Goal: Task Accomplishment & Management: Complete application form

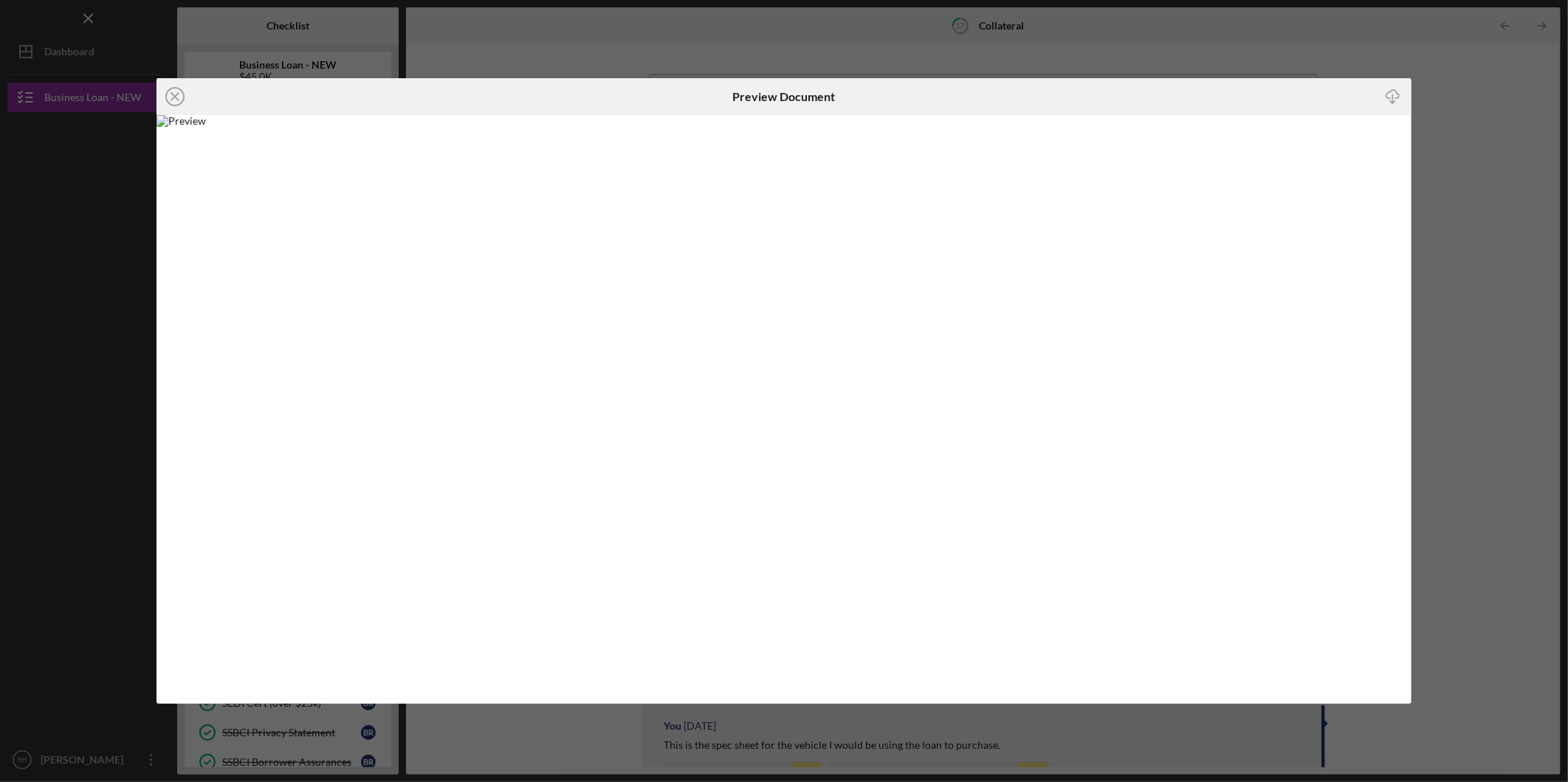
scroll to position [246, 0]
click at [1228, 56] on div "Icon/Close Preview Document Icon/Download" at bounding box center [784, 391] width 1568 height 782
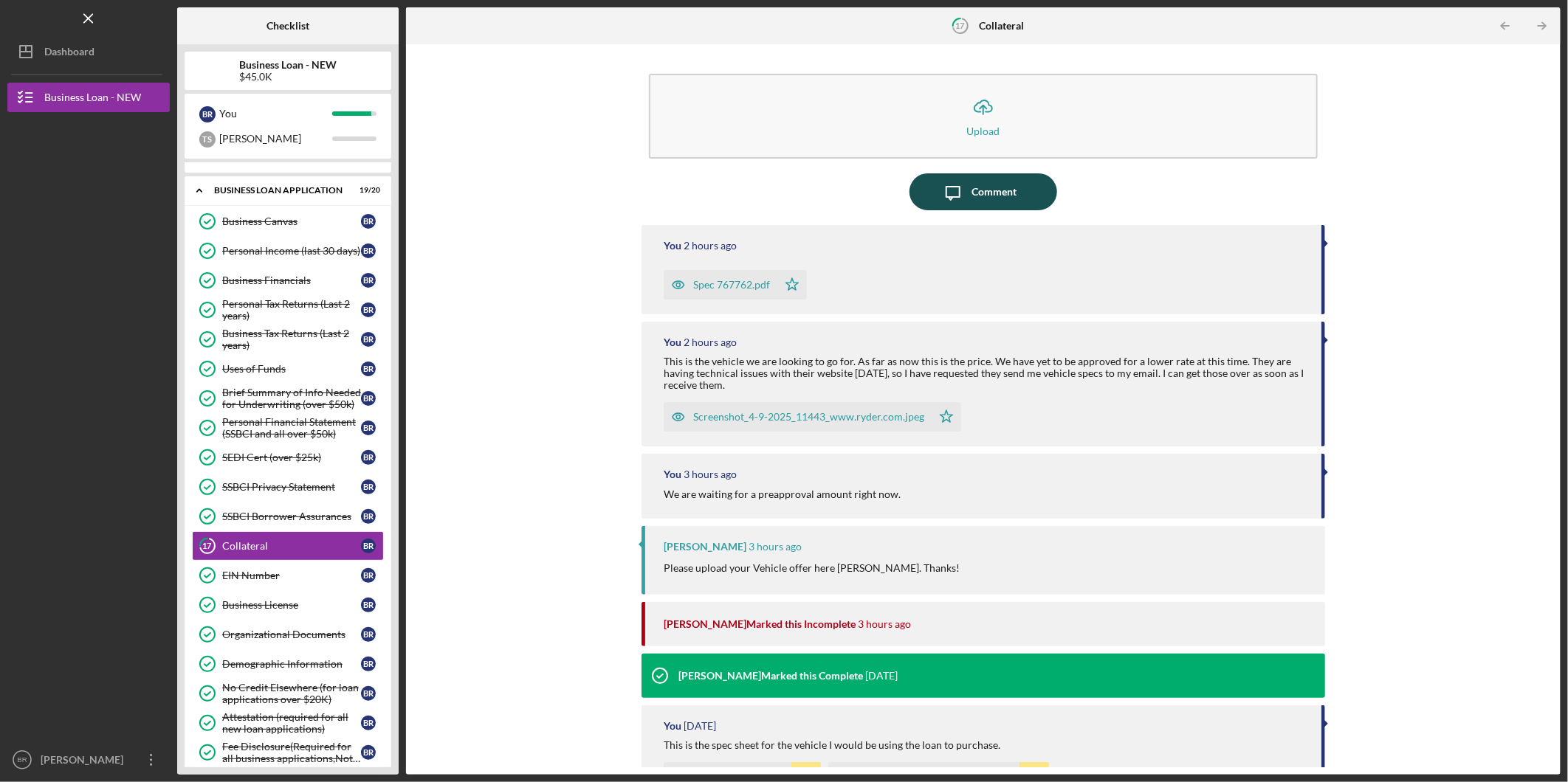
click at [977, 197] on div "Comment" at bounding box center [993, 192] width 45 height 37
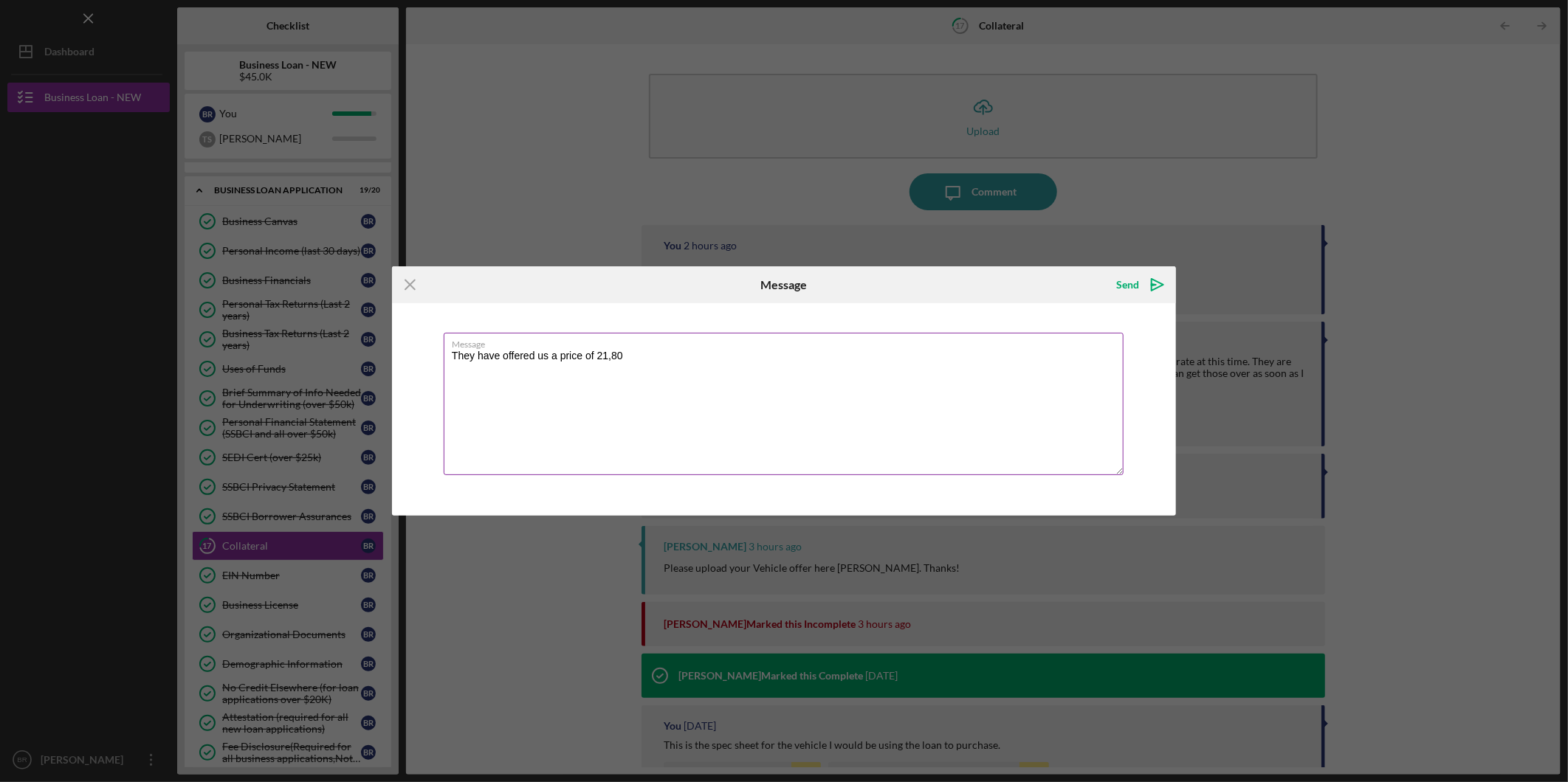
type textarea "They have offered us a price of 21,80"
drag, startPoint x: 652, startPoint y: 345, endPoint x: 106, endPoint y: 406, distance: 549.4
click at [96, 404] on div "Icon/Menu Close Message Send Icon/icon-invite-send Message They have offered us…" at bounding box center [784, 391] width 1568 height 782
click at [637, 354] on textarea "They have offered us a price of 21,80" at bounding box center [783, 404] width 679 height 142
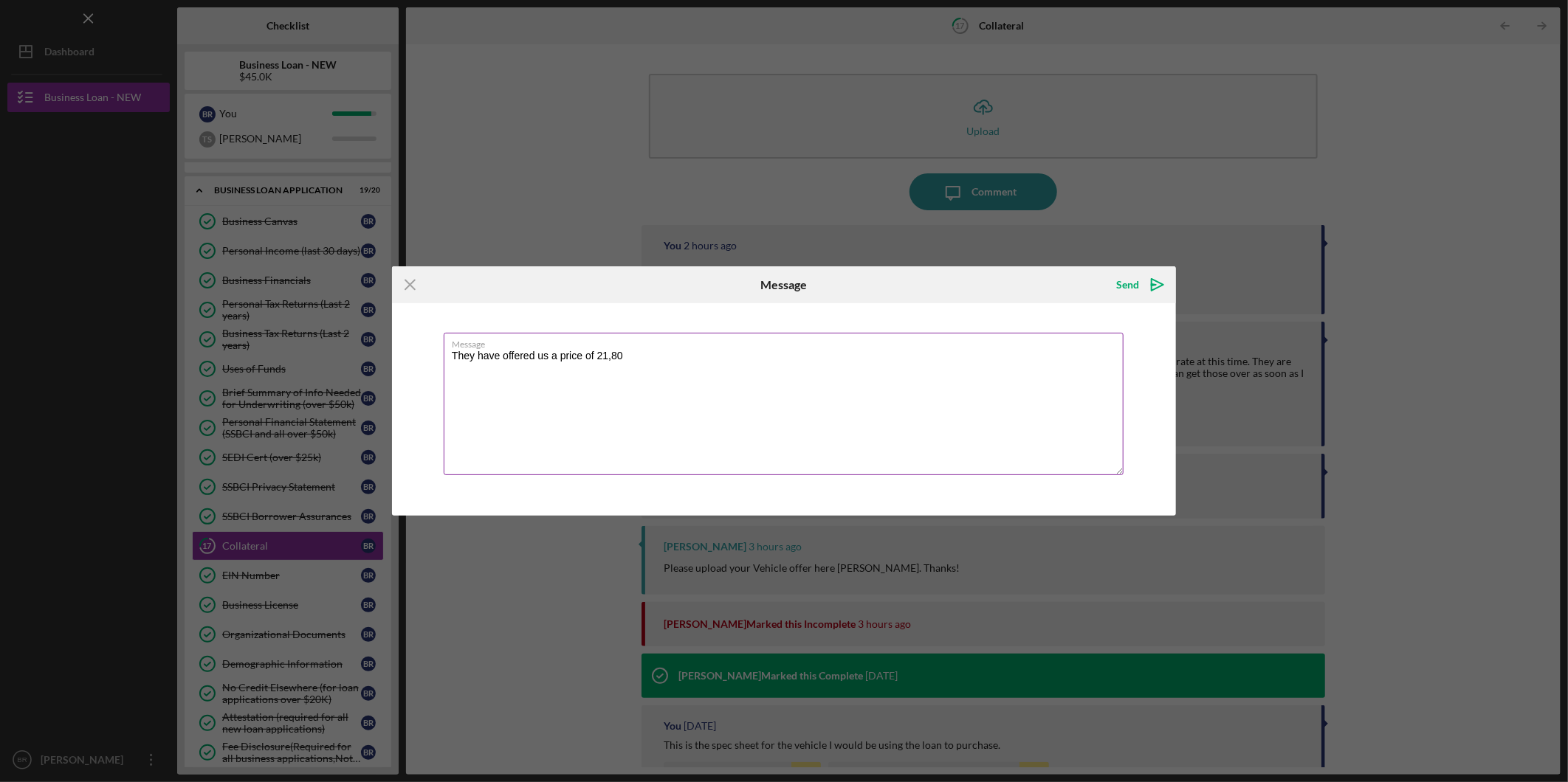
click at [637, 354] on textarea "They have offered us a price of 21,80" at bounding box center [783, 404] width 679 height 142
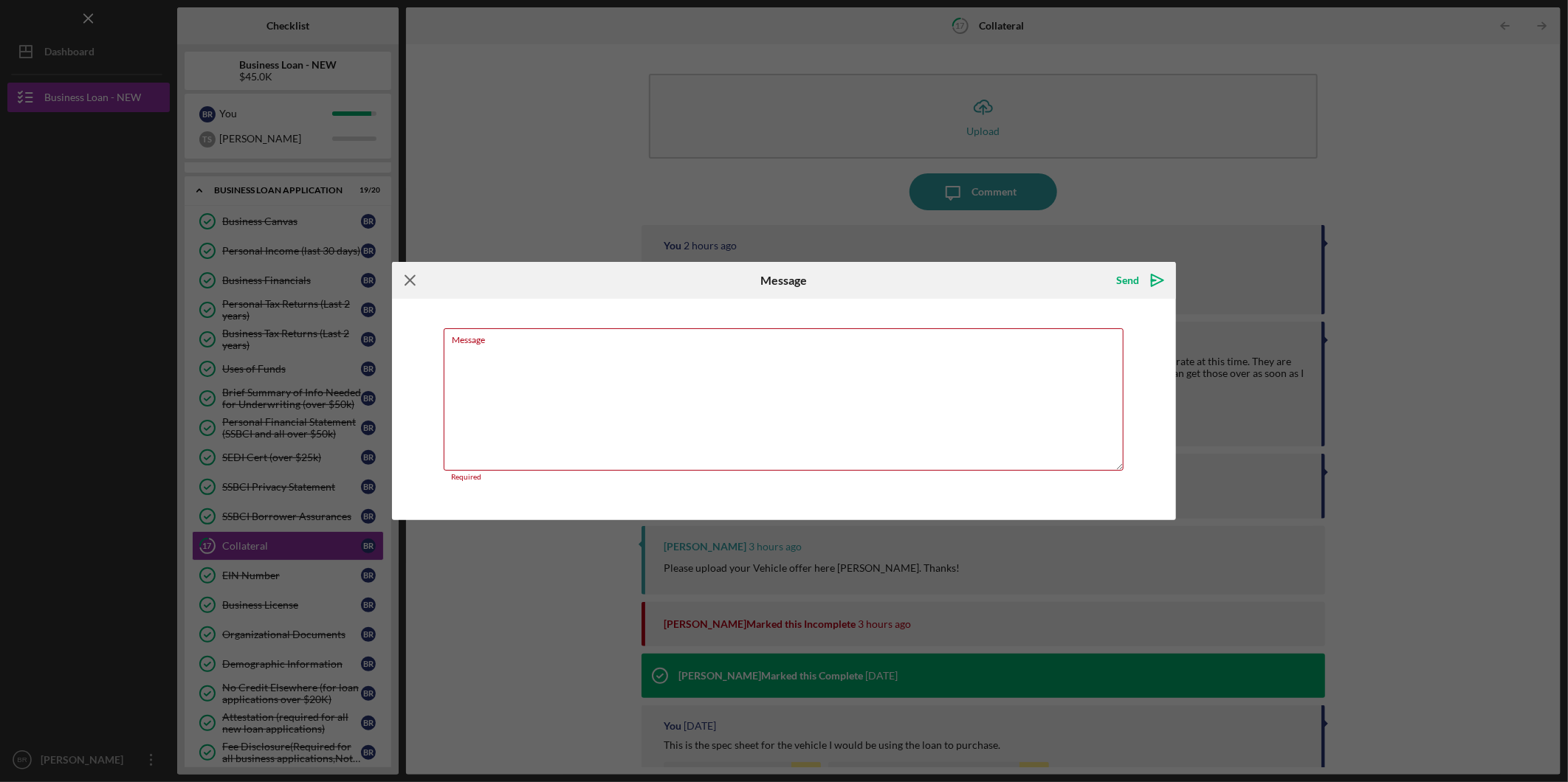
click at [395, 281] on icon "Icon/Menu Close" at bounding box center [411, 281] width 37 height 37
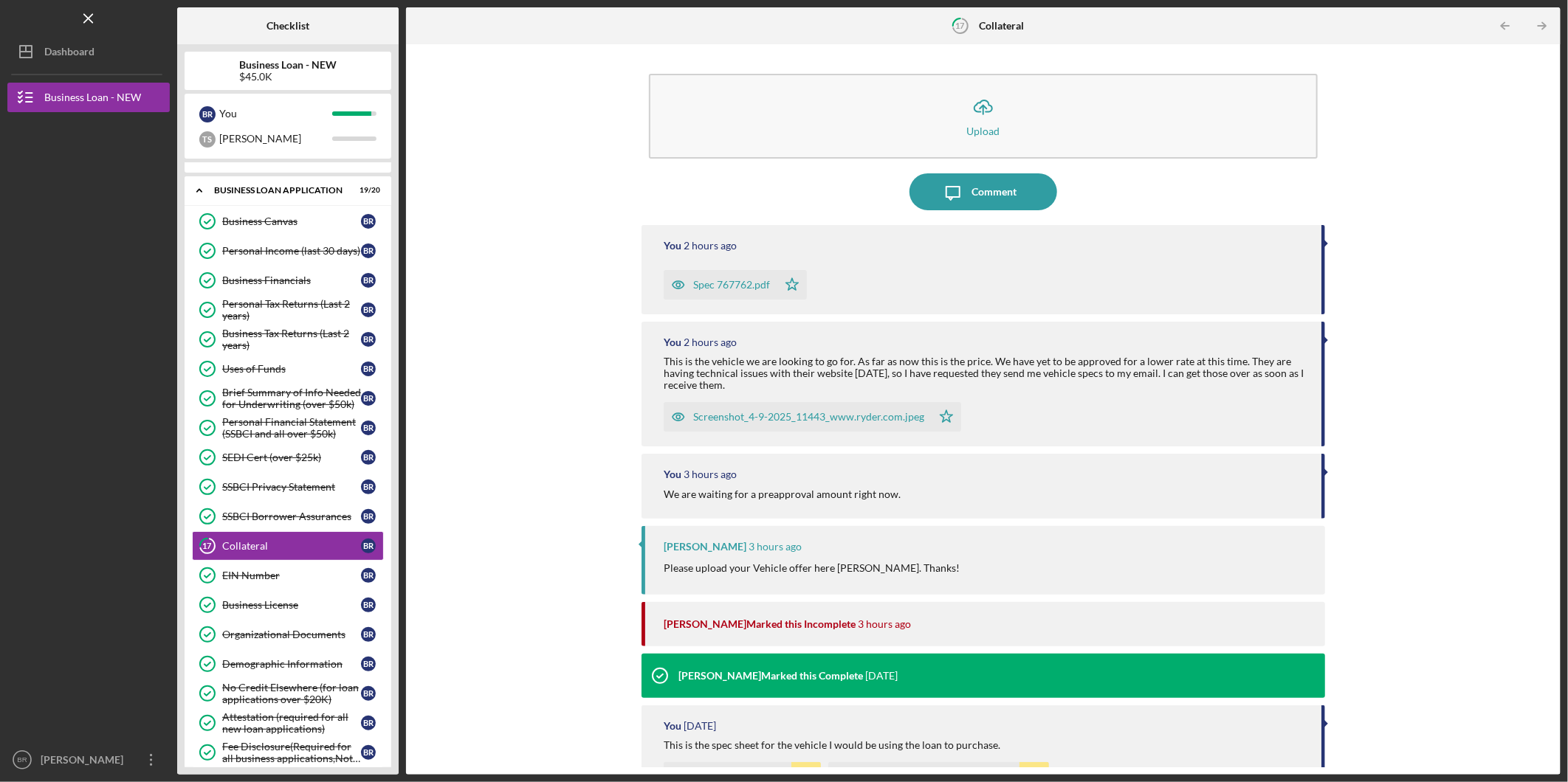
click at [748, 284] on div "Spec 767762.pdf" at bounding box center [731, 285] width 77 height 12
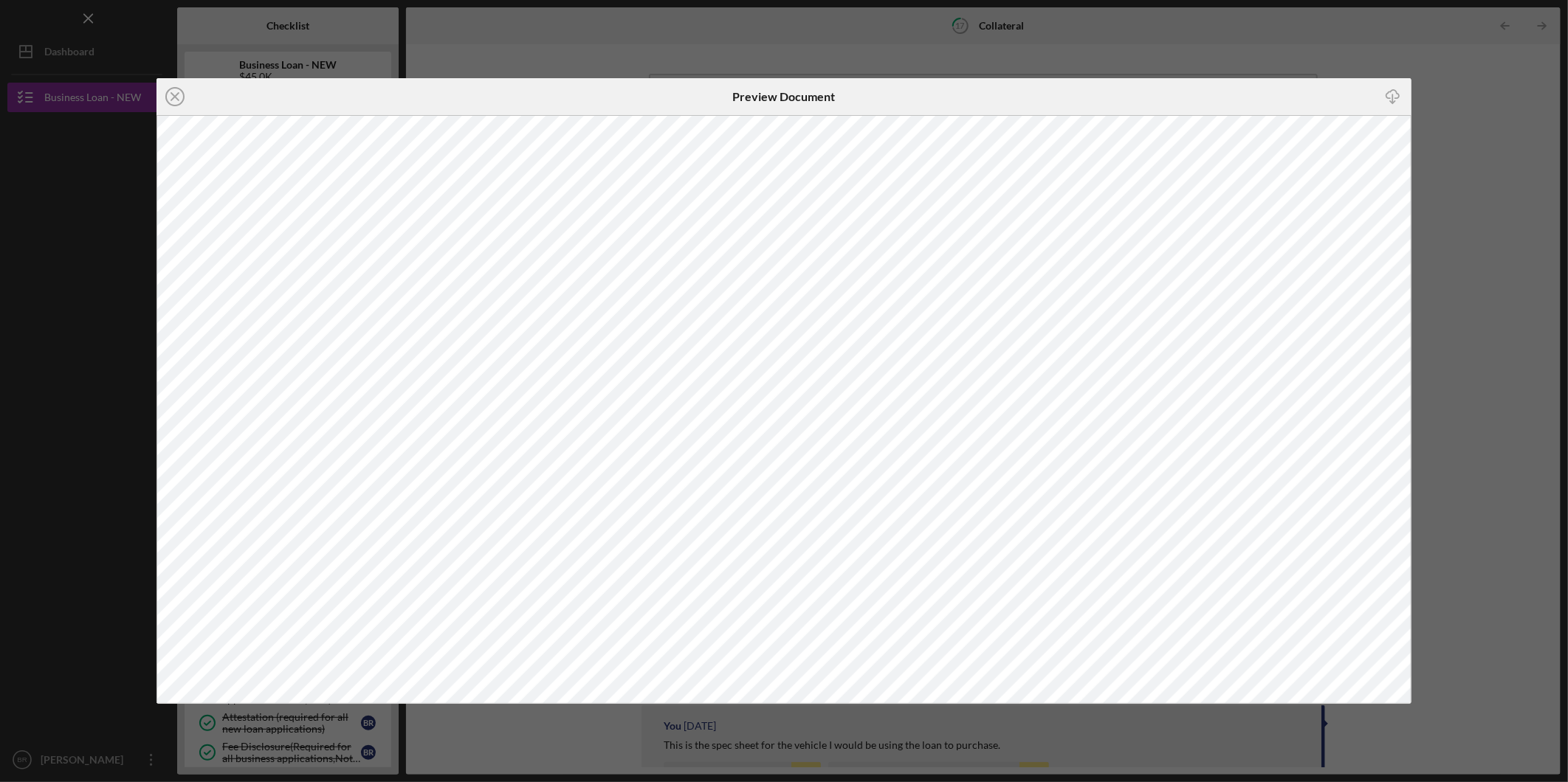
click at [537, 49] on div "Icon/Close Preview Document Icon/Download" at bounding box center [784, 391] width 1568 height 782
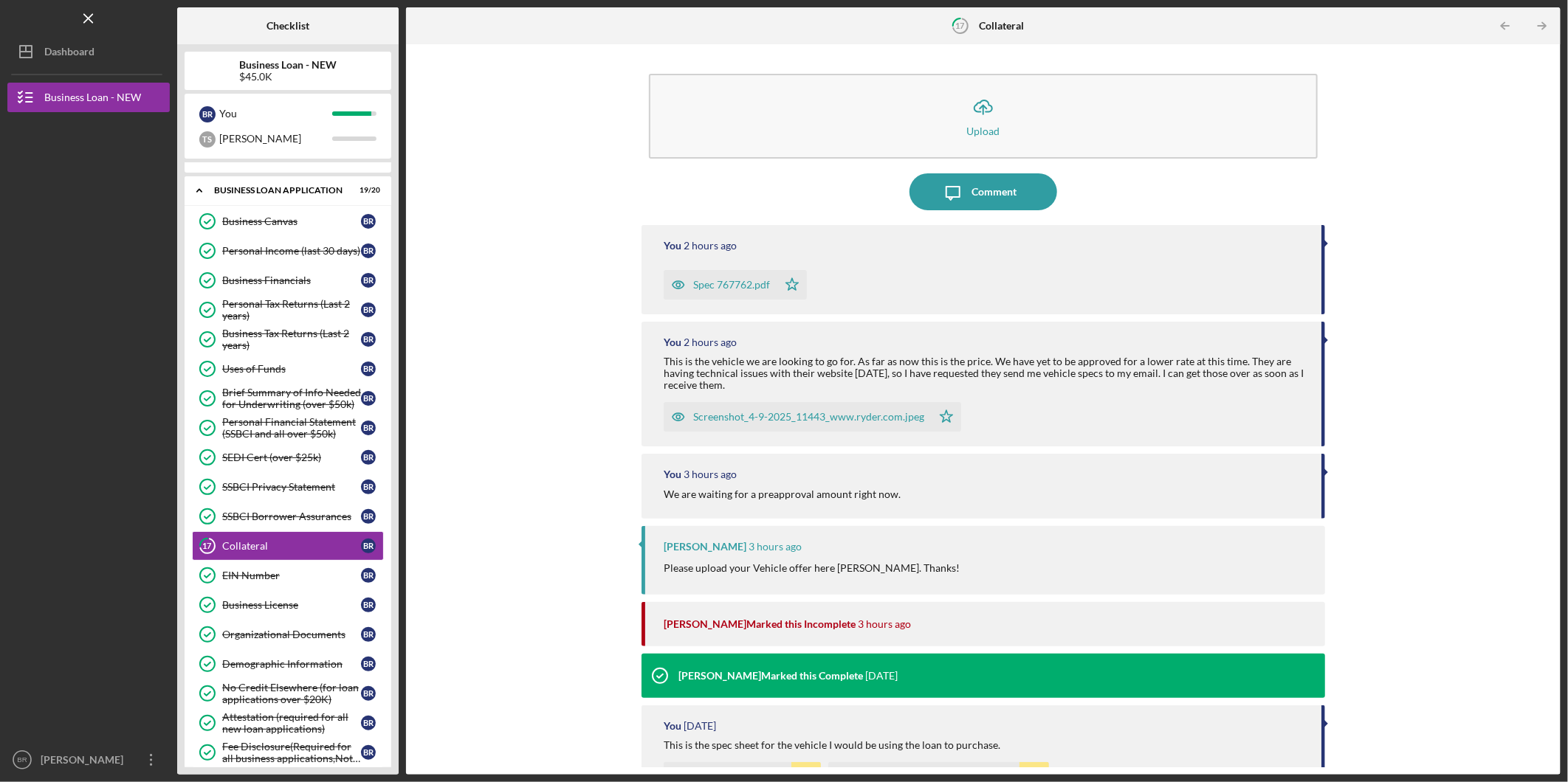
click at [540, 378] on div "Icon/Upload Upload Icon/Message Comment You 2 hours ago Spec 767762.pdf Icon/St…" at bounding box center [983, 409] width 1140 height 715
click at [289, 137] on div "[PERSON_NAME]" at bounding box center [276, 139] width 113 height 25
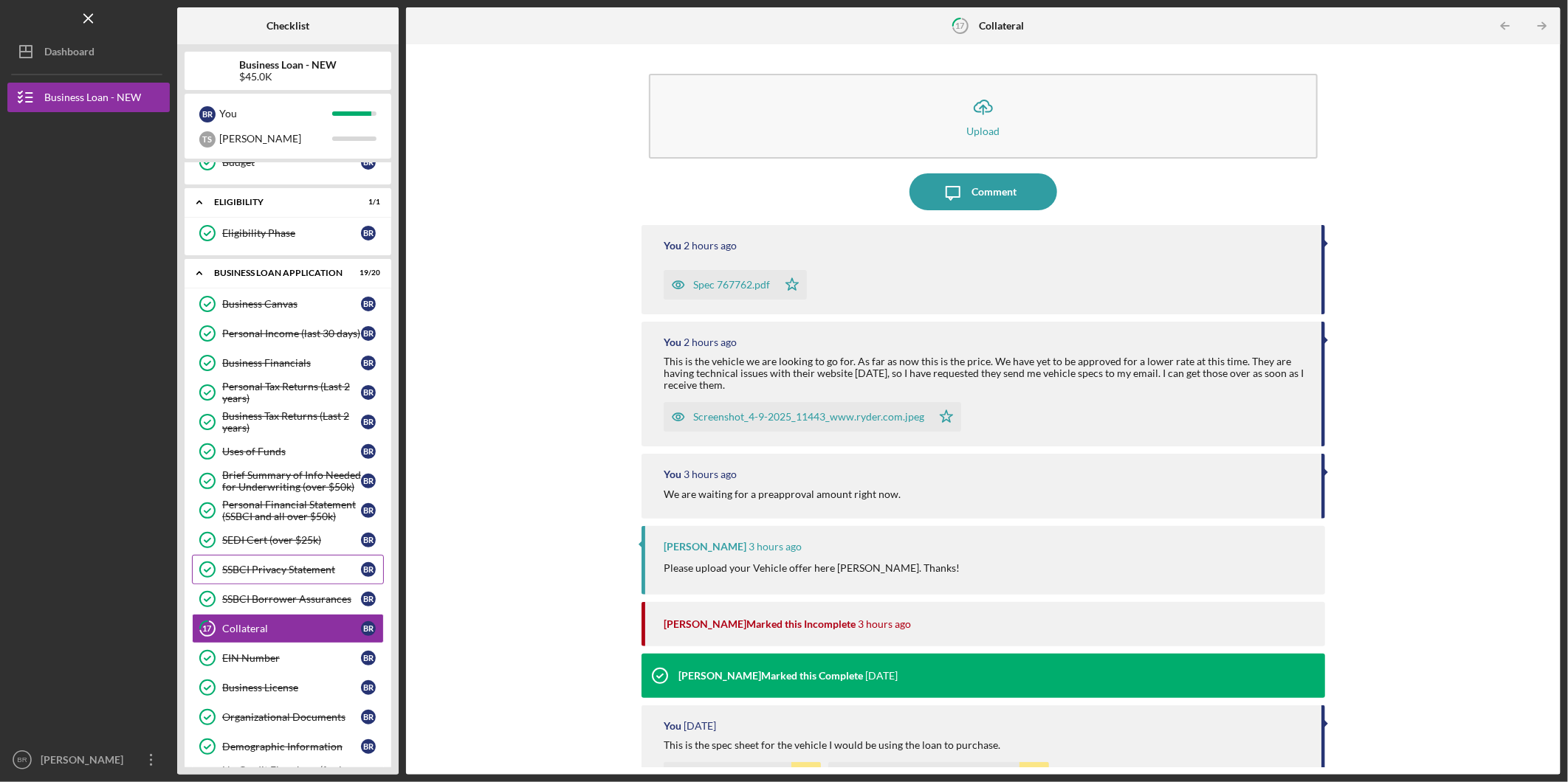
scroll to position [163, 0]
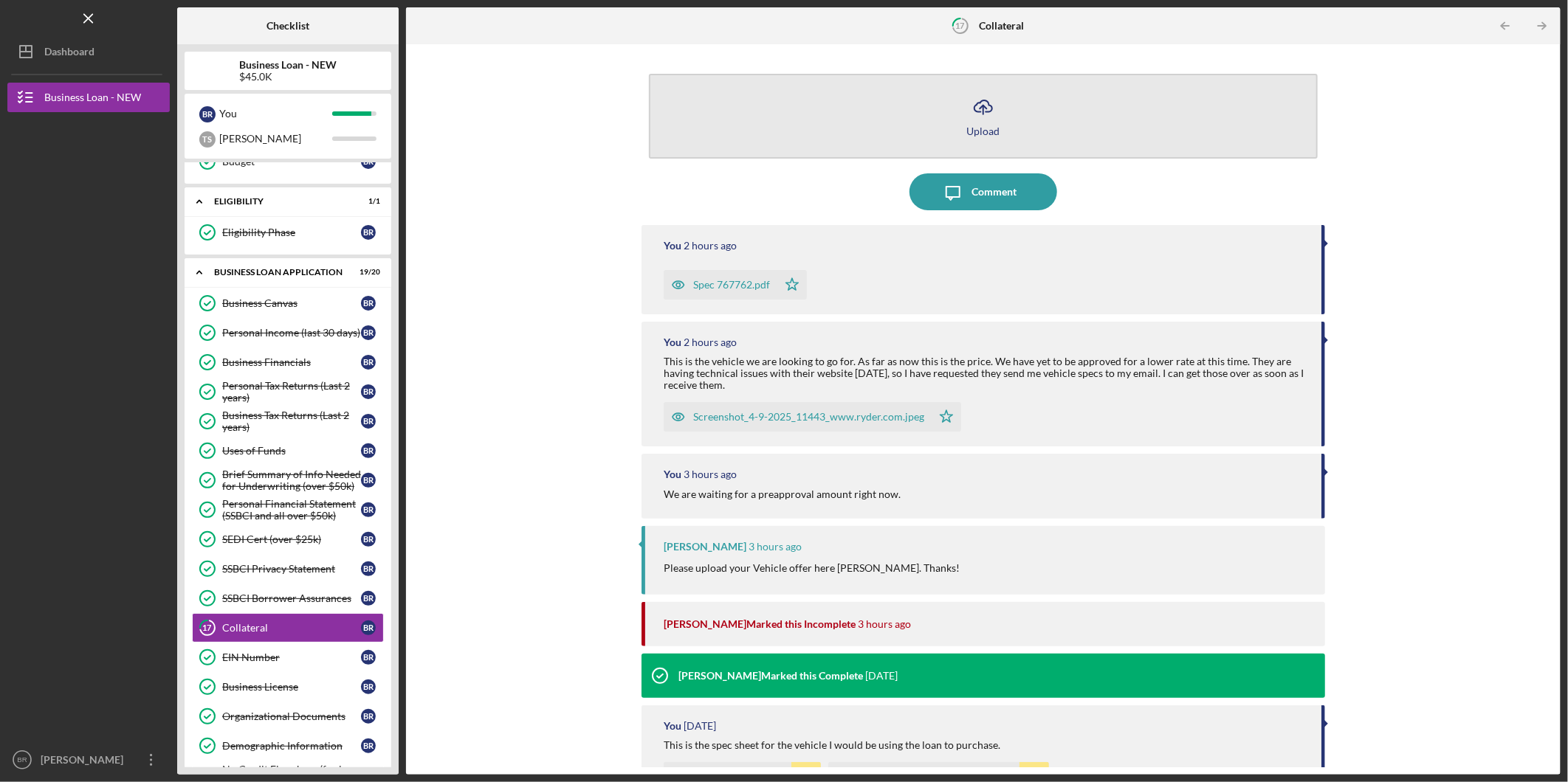
click at [959, 115] on button "Icon/Upload Upload" at bounding box center [983, 116] width 669 height 85
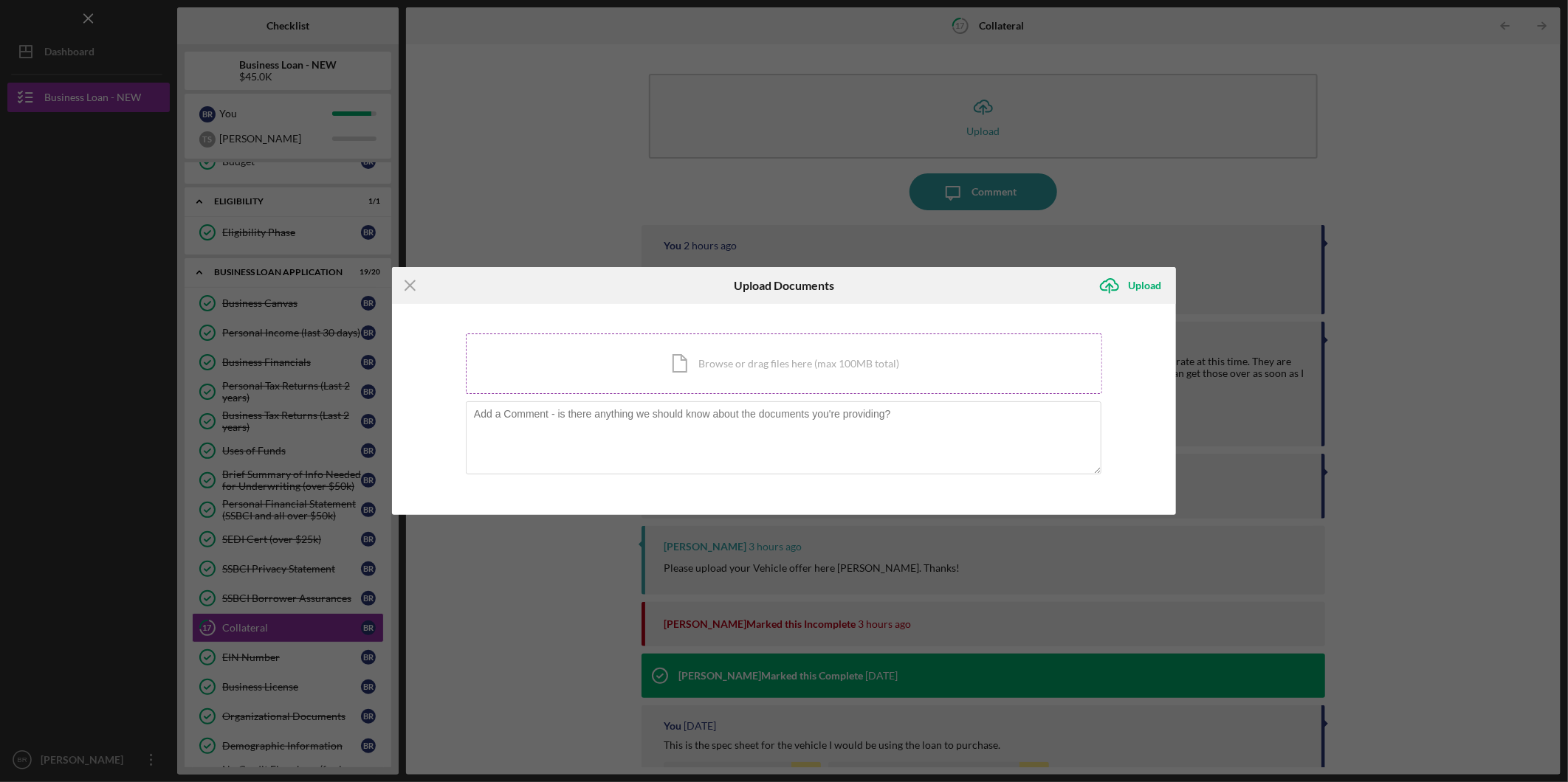
click at [706, 362] on div "Icon/Document Browse or drag files here (max 100MB total) Tap to choose files o…" at bounding box center [783, 364] width 636 height 61
click at [1388, 179] on div "Icon/Menu Close Upload Documents Icon/Upload Upload You're uploading documents …" at bounding box center [784, 391] width 1568 height 782
click at [734, 359] on div "Icon/Document Browse or drag files here (max 100MB total) Tap to choose files o…" at bounding box center [783, 364] width 636 height 61
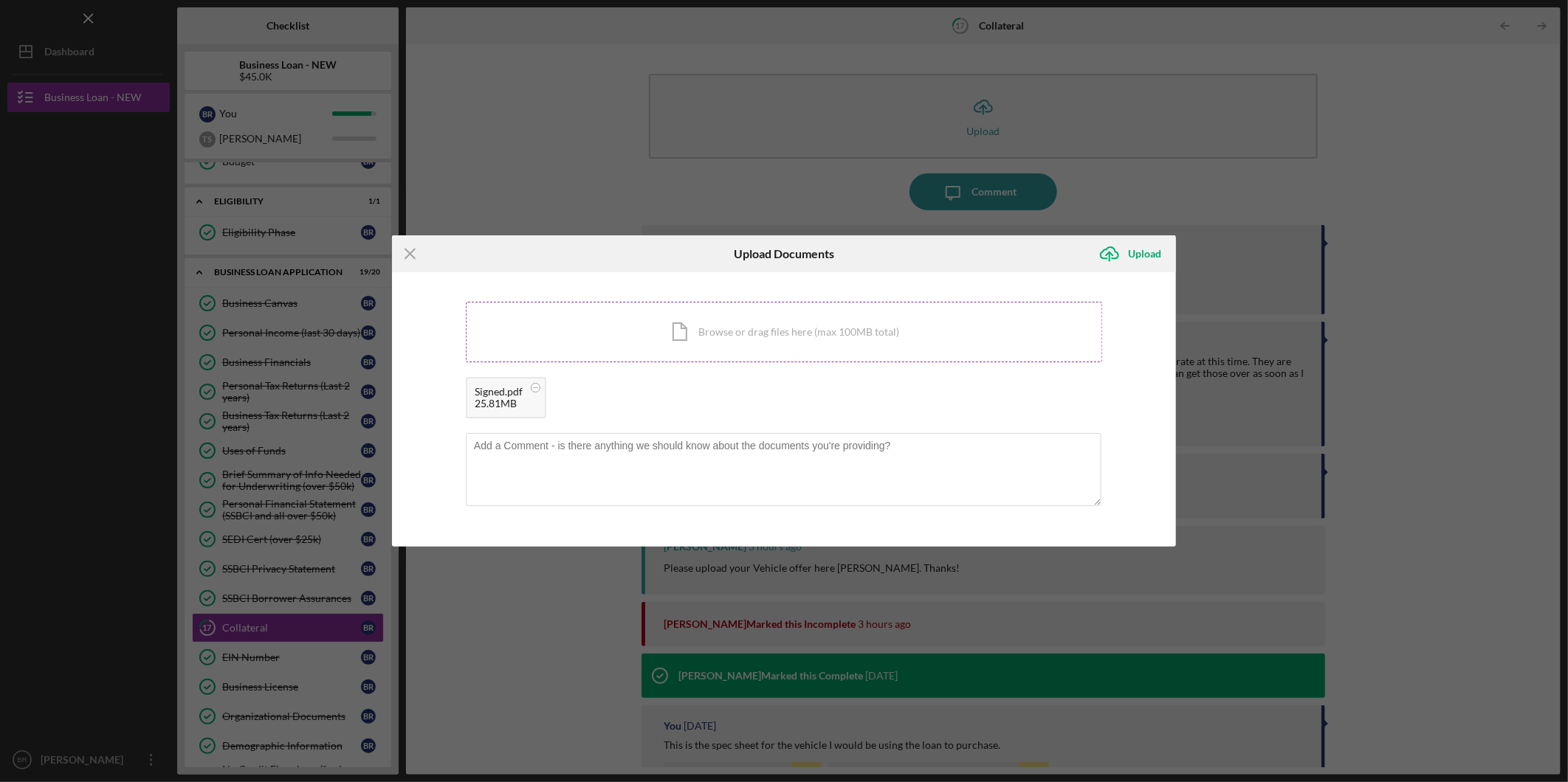
click at [802, 315] on div "Icon/Document Browse or drag files here (max 100MB total) Tap to choose files o…" at bounding box center [783, 332] width 636 height 61
click at [263, 186] on div "Icon/Menu Close Upload Documents Icon/Upload Upload You're uploading documents …" at bounding box center [784, 391] width 1568 height 782
click at [687, 389] on icon at bounding box center [696, 388] width 19 height 19
click at [679, 335] on div "Icon/Document Browse or drag files here (max 100MB total) Tap to choose files o…" at bounding box center [783, 332] width 636 height 61
click at [726, 338] on div "Icon/Document Browse or drag files here (max 100MB total) Tap to choose files o…" at bounding box center [783, 332] width 636 height 61
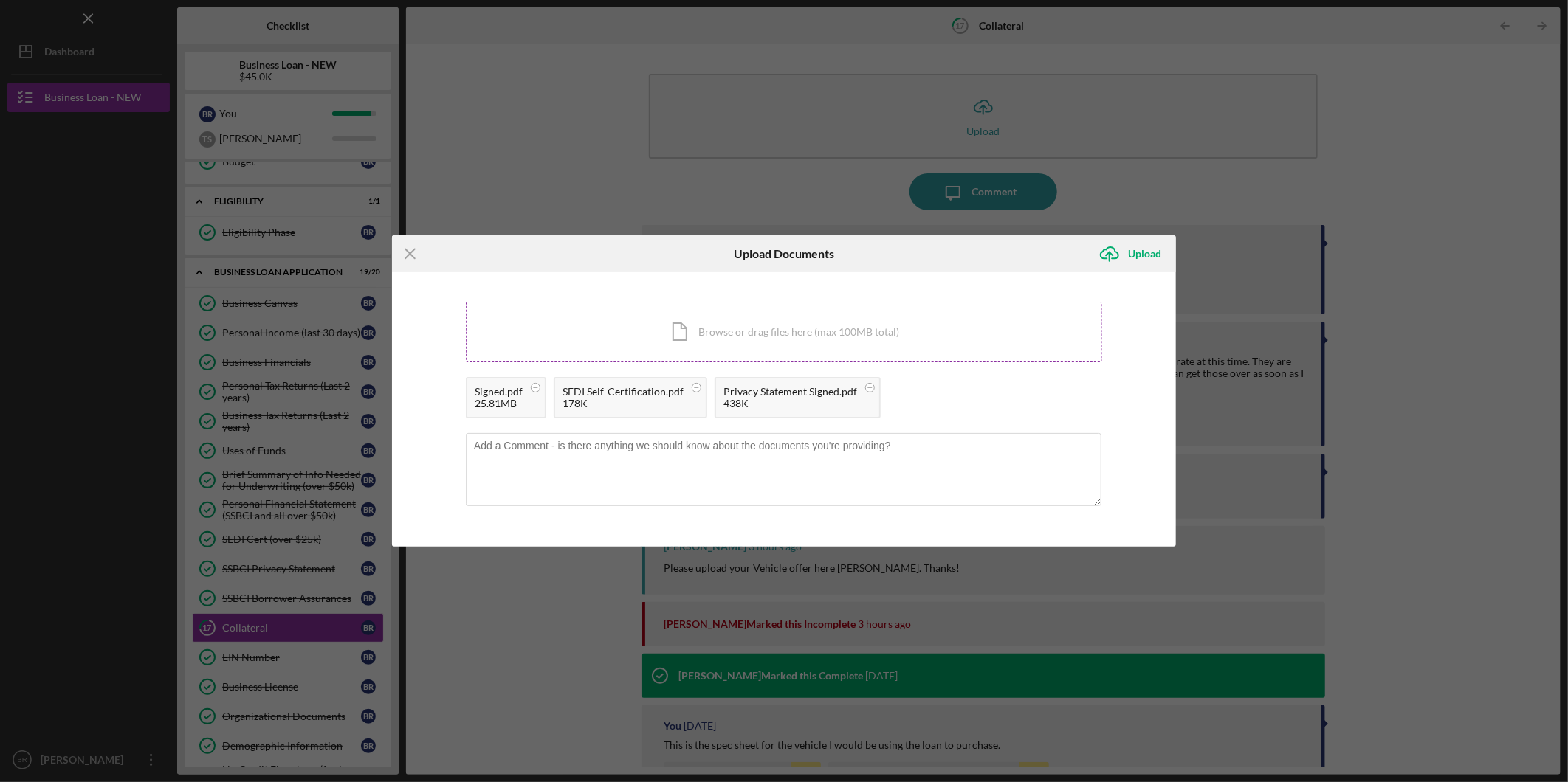
click at [779, 340] on div "Icon/Document Browse or drag files here (max 100MB total) Tap to choose files o…" at bounding box center [783, 332] width 636 height 61
click at [772, 326] on div "Icon/Document Browse or drag files here (max 100MB total) Tap to choose files o…" at bounding box center [783, 332] width 636 height 61
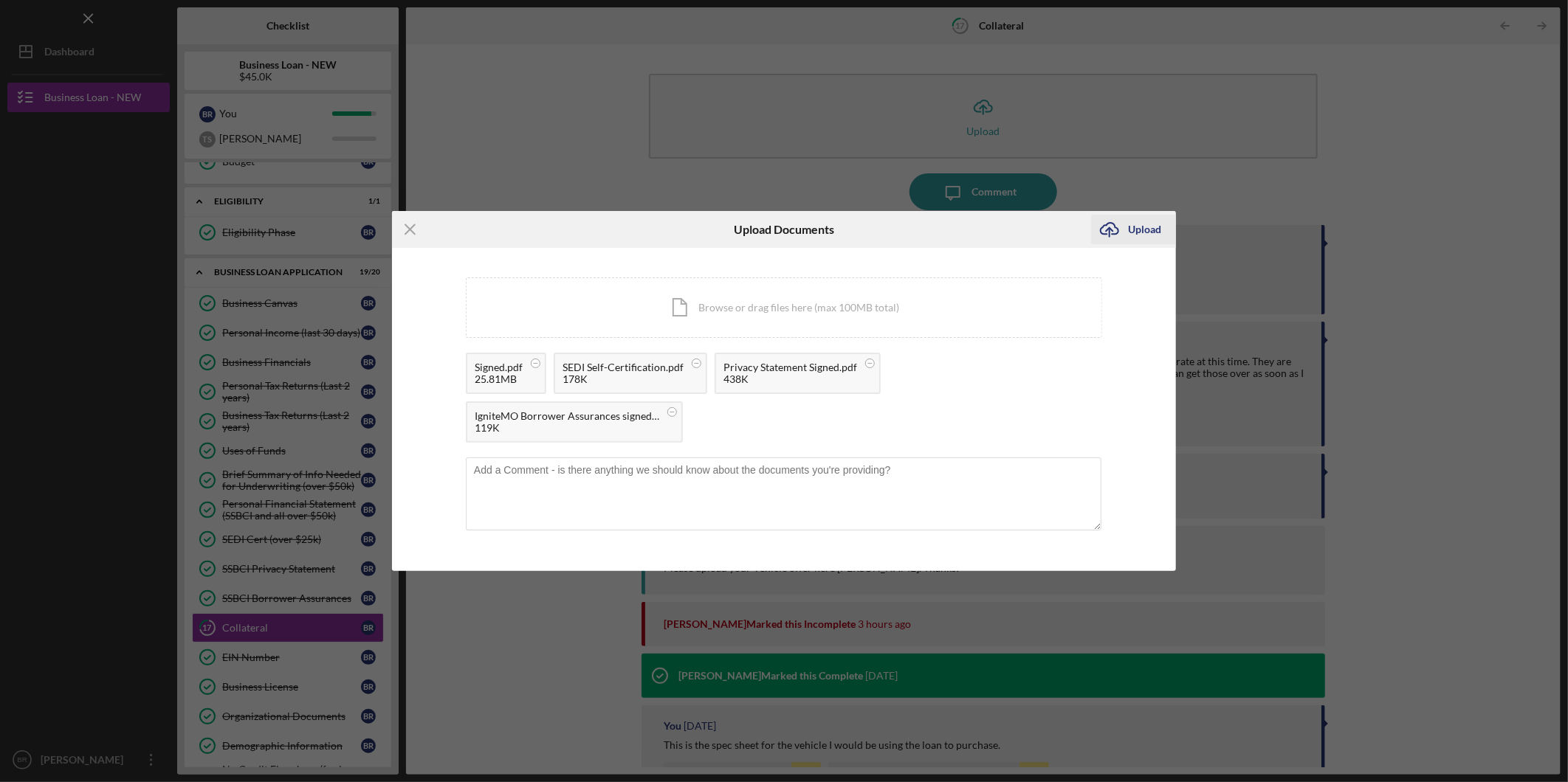
click at [1126, 229] on icon "Icon/Upload" at bounding box center [1109, 229] width 37 height 37
